Goal: Task Accomplishment & Management: Manage account settings

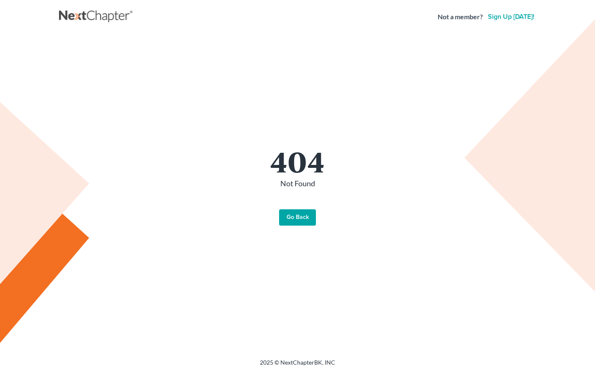
click at [292, 219] on link "Go Back" at bounding box center [297, 217] width 37 height 17
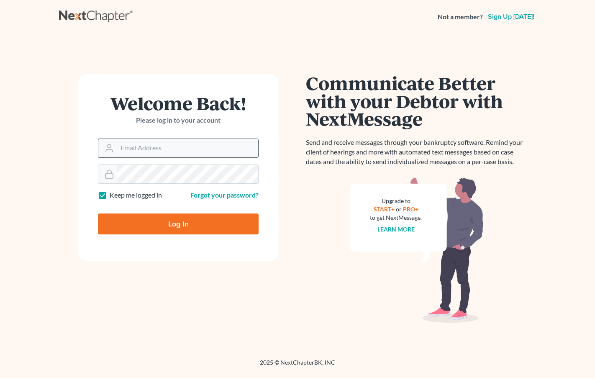
click at [160, 144] on input "Email Address" at bounding box center [187, 148] width 141 height 18
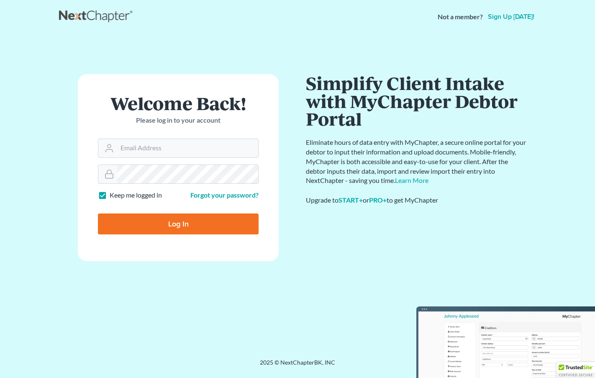
click at [292, 237] on div "Welcome Back! Please log in to your account Email Address Password Keep me logg…" at bounding box center [178, 196] width 238 height 244
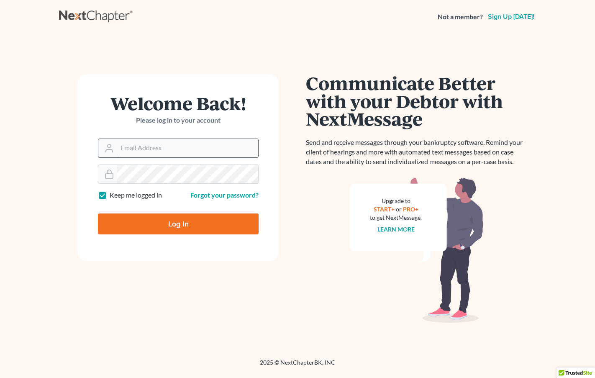
click at [139, 149] on input "Email Address" at bounding box center [187, 148] width 141 height 18
paste input "ron@fairmaxlaw.com"
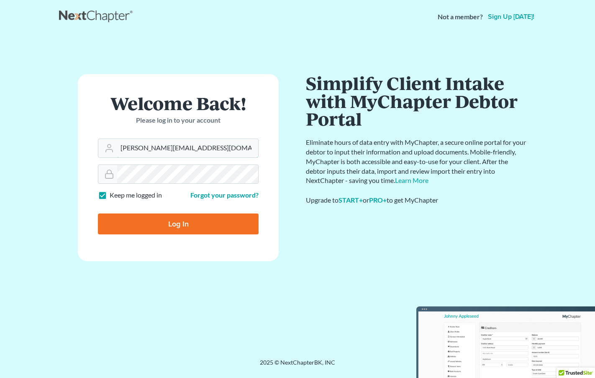
type input "ron@fairmaxlaw.com"
click at [163, 220] on input "Log In" at bounding box center [178, 223] width 161 height 21
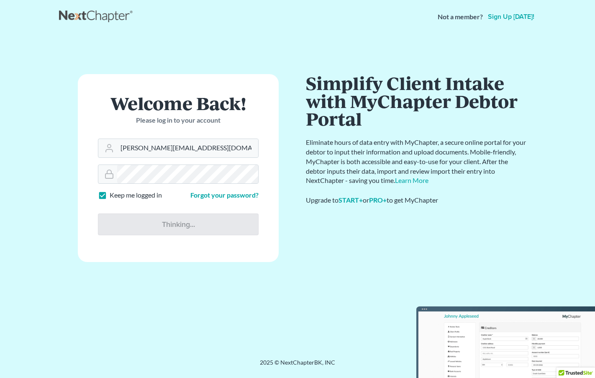
type input "Thinking..."
